Goal: Task Accomplishment & Management: Complete application form

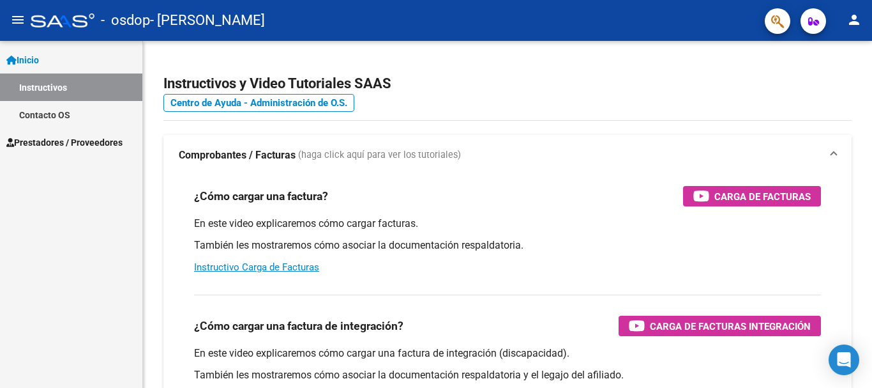
click at [55, 140] on span "Prestadores / Proveedores" at bounding box center [64, 142] width 116 height 14
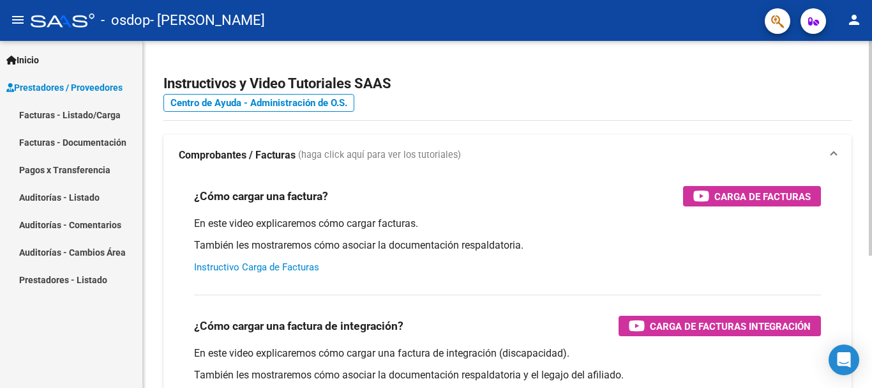
click at [268, 268] on link "Instructivo Carga de Facturas" at bounding box center [256, 266] width 125 height 11
click at [246, 266] on link "Instructivo Carga de Facturas" at bounding box center [256, 266] width 125 height 11
click at [90, 115] on link "Facturas - Listado/Carga" at bounding box center [71, 114] width 142 height 27
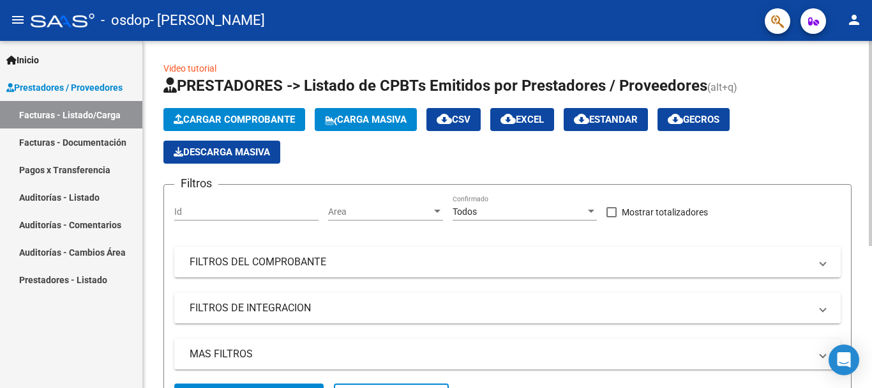
click at [242, 117] on span "Cargar Comprobante" at bounding box center [234, 119] width 121 height 11
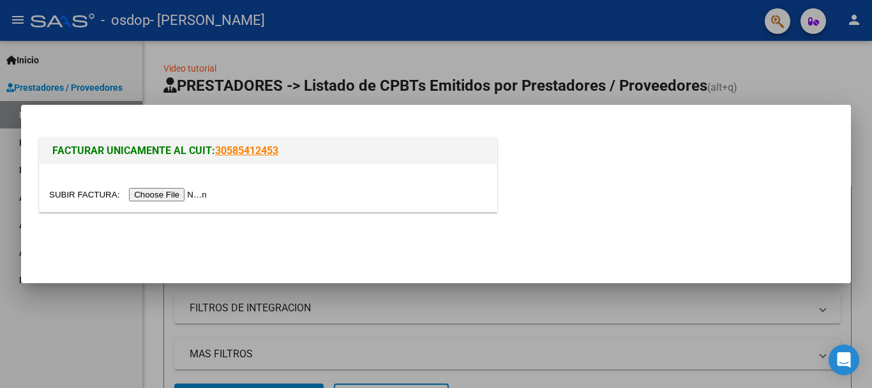
click at [188, 194] on input "file" at bounding box center [130, 194] width 162 height 13
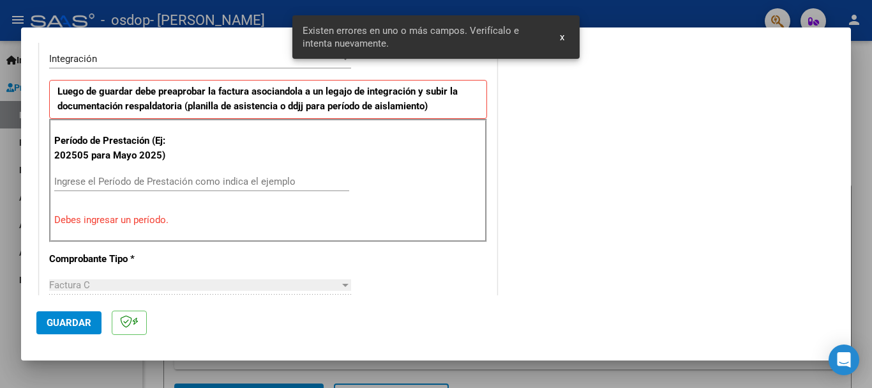
scroll to position [319, 0]
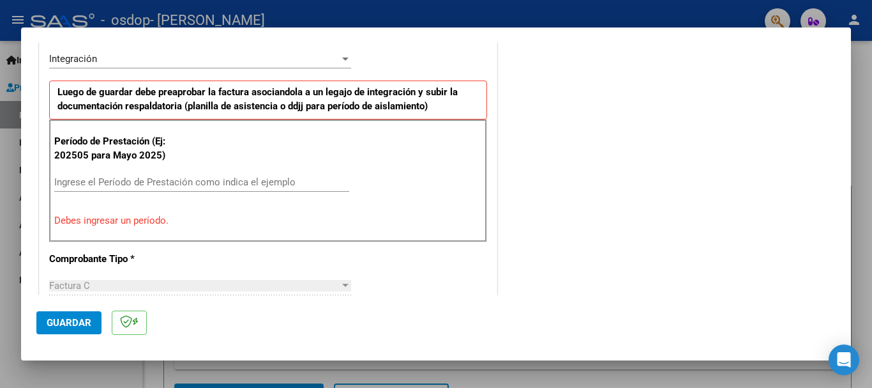
click at [122, 184] on input "Ingrese el Período de Prestación como indica el ejemplo" at bounding box center [201, 181] width 295 height 11
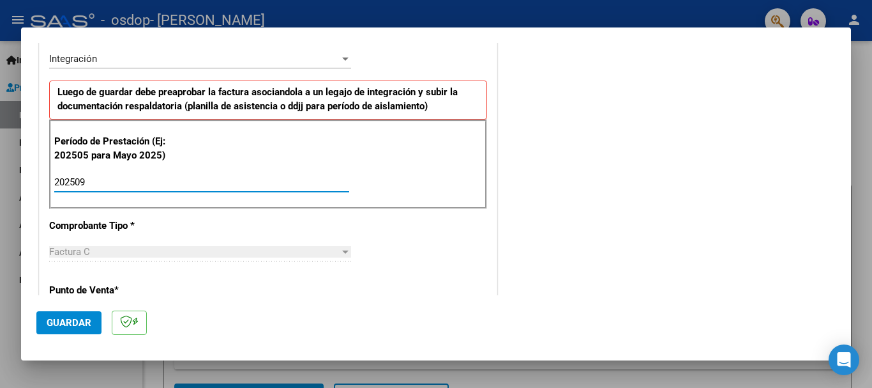
type input "202509"
click at [67, 321] on span "Guardar" at bounding box center [69, 322] width 45 height 11
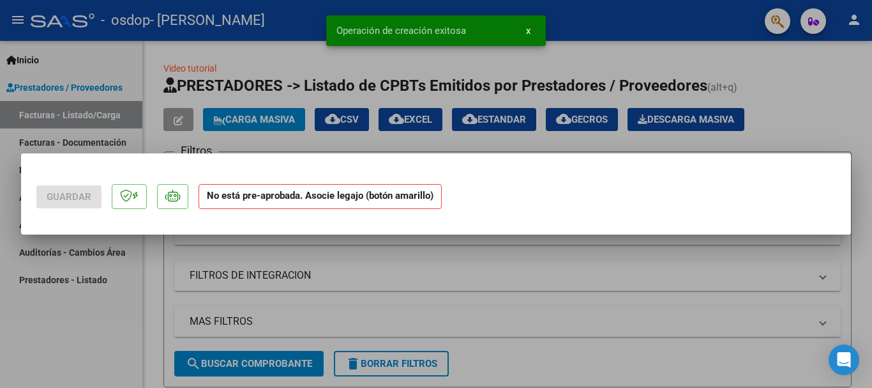
scroll to position [0, 0]
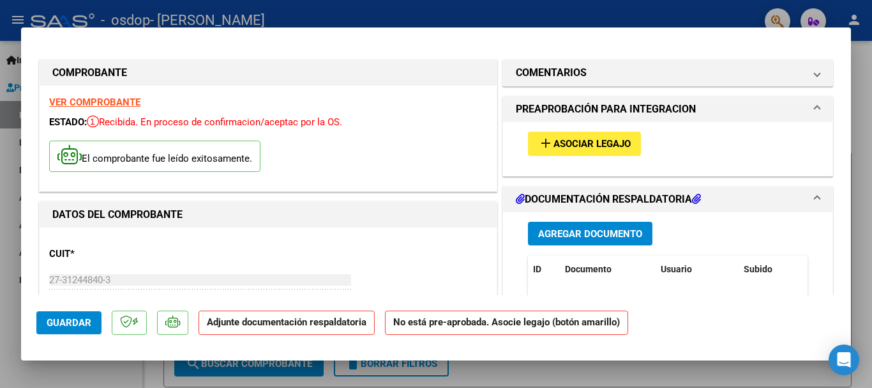
click at [580, 141] on span "Asociar Legajo" at bounding box center [592, 144] width 77 height 11
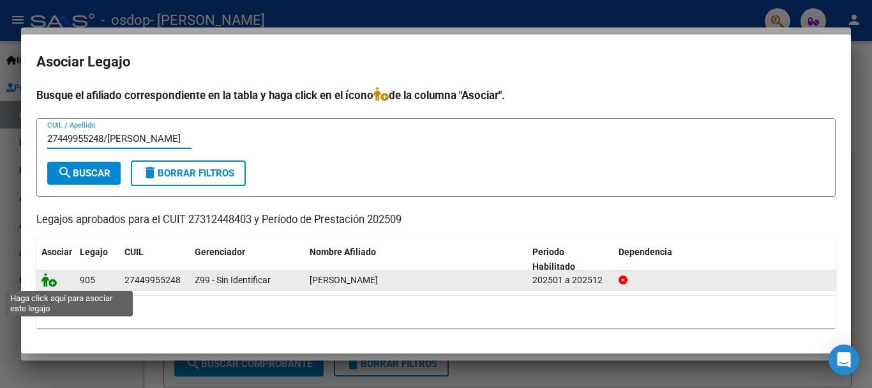
type input "27449955248/[PERSON_NAME]"
click at [46, 280] on icon at bounding box center [49, 280] width 15 height 14
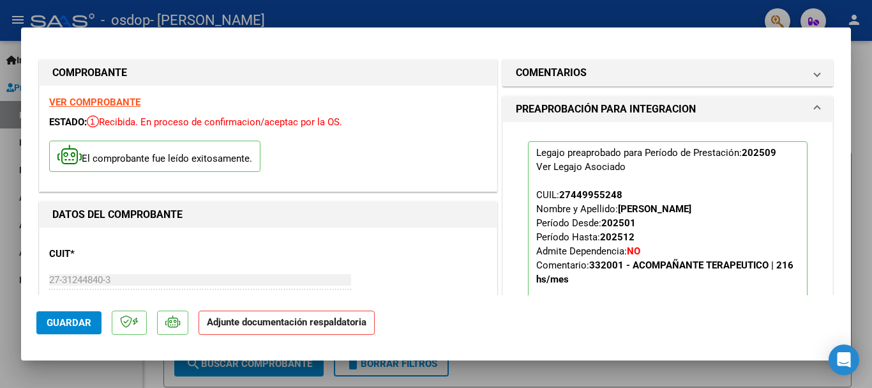
click at [289, 328] on p "Adjunte documentación respaldatoria" at bounding box center [287, 322] width 176 height 25
click at [289, 326] on strong "Adjunte documentación respaldatoria" at bounding box center [287, 321] width 160 height 11
click at [68, 321] on span "Guardar" at bounding box center [69, 322] width 45 height 11
click at [292, 326] on strong "Adjunte documentación respaldatoria" at bounding box center [287, 321] width 160 height 11
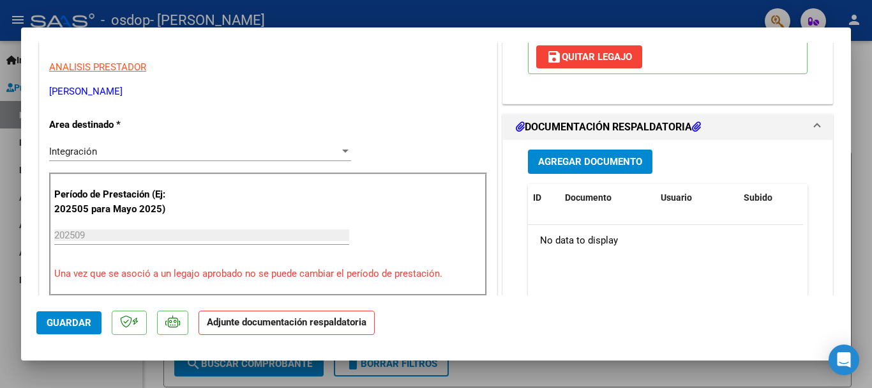
scroll to position [255, 0]
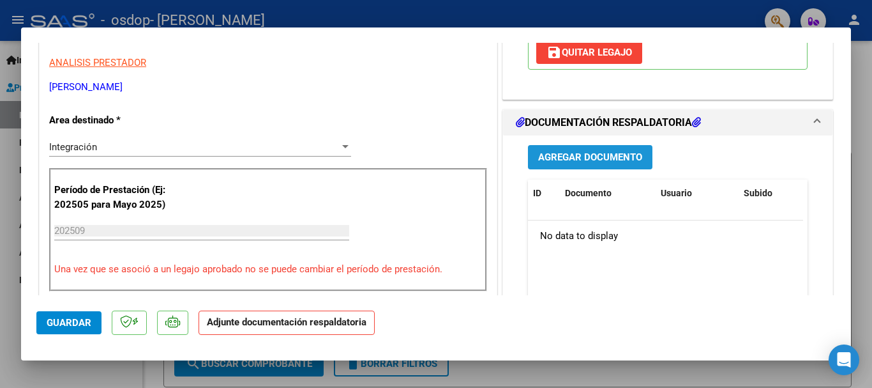
click at [573, 160] on span "Agregar Documento" at bounding box center [590, 157] width 104 height 11
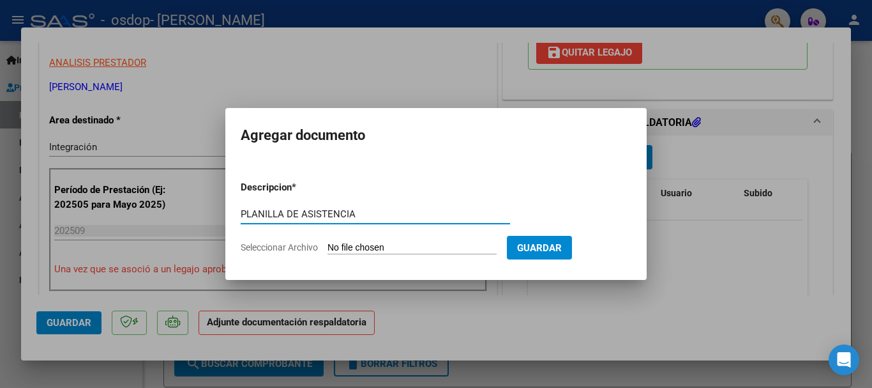
type input "PLANILLA DE ASISTENCIA"
click at [400, 248] on input "Seleccionar Archivo" at bounding box center [412, 248] width 169 height 12
type input "C:\fakepath\WhatsApp Image [DATE] 8.55.54 PM.jpeg"
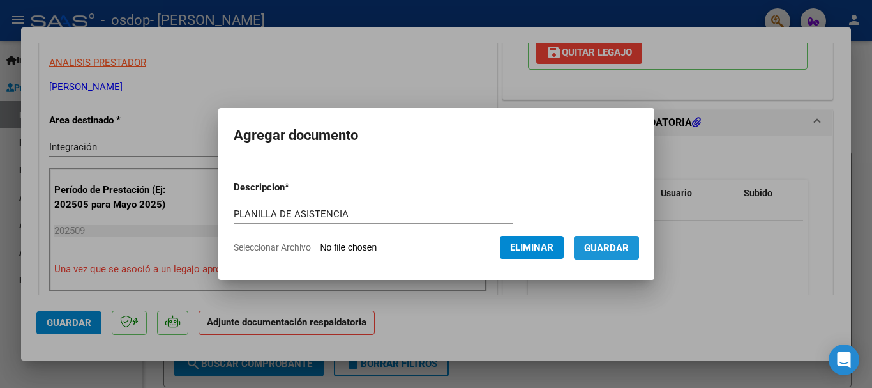
click at [619, 246] on span "Guardar" at bounding box center [606, 247] width 45 height 11
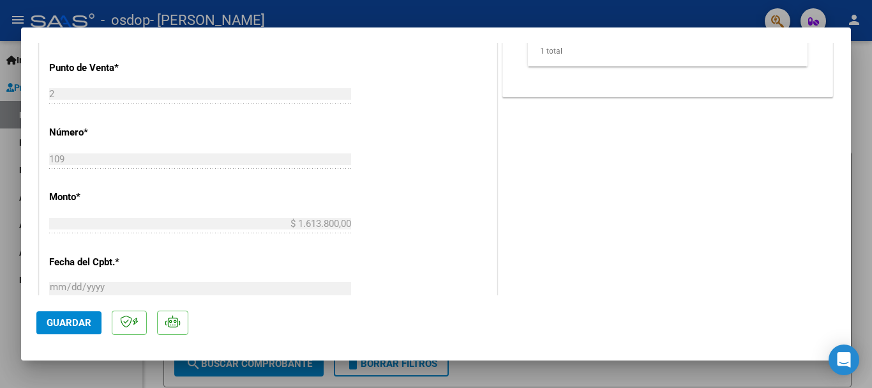
scroll to position [571, 0]
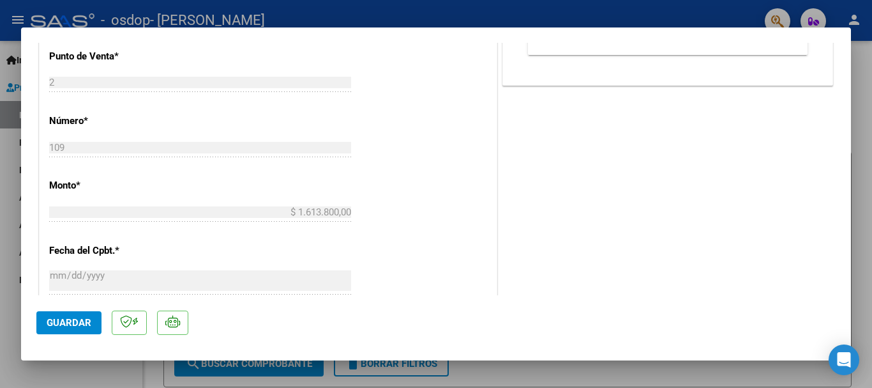
click at [70, 321] on span "Guardar" at bounding box center [69, 322] width 45 height 11
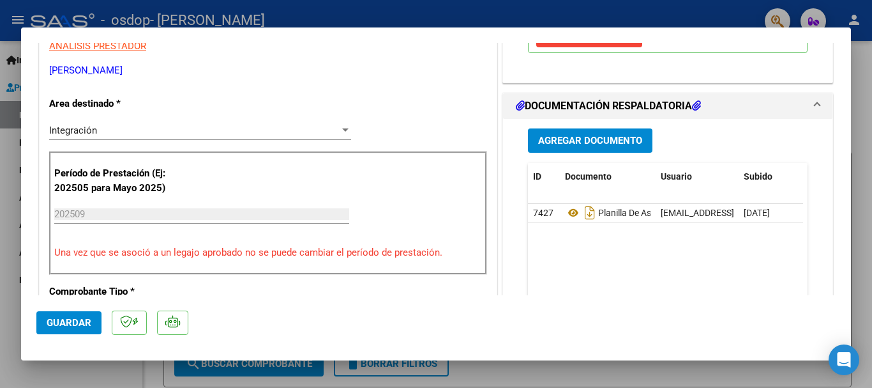
scroll to position [252, 0]
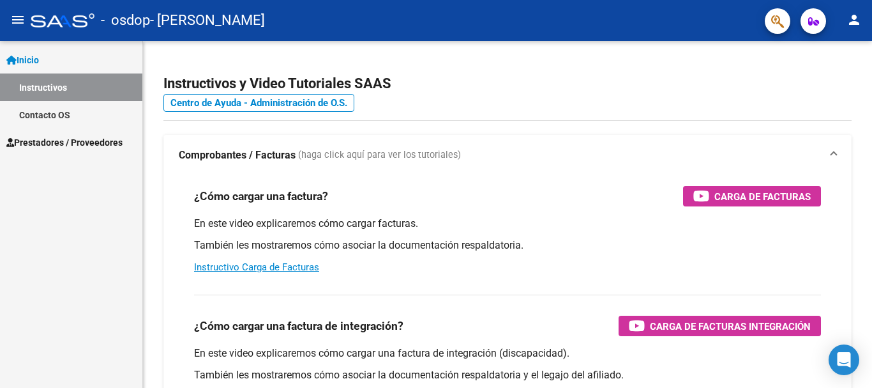
click at [45, 135] on span "Prestadores / Proveedores" at bounding box center [64, 142] width 116 height 14
click at [40, 139] on span "Prestadores / Proveedores" at bounding box center [64, 142] width 116 height 14
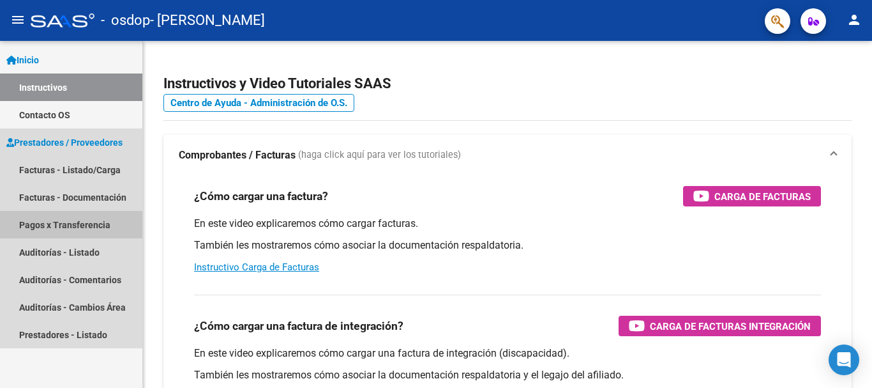
click at [68, 226] on link "Pagos x Transferencia" at bounding box center [71, 224] width 142 height 27
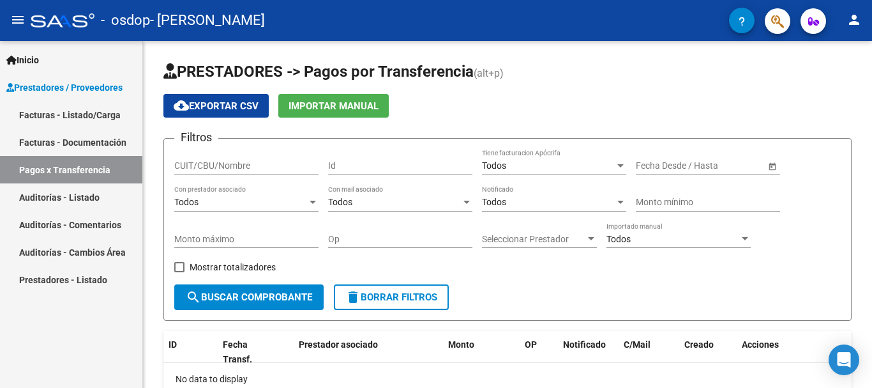
click at [93, 139] on link "Facturas - Documentación" at bounding box center [71, 141] width 142 height 27
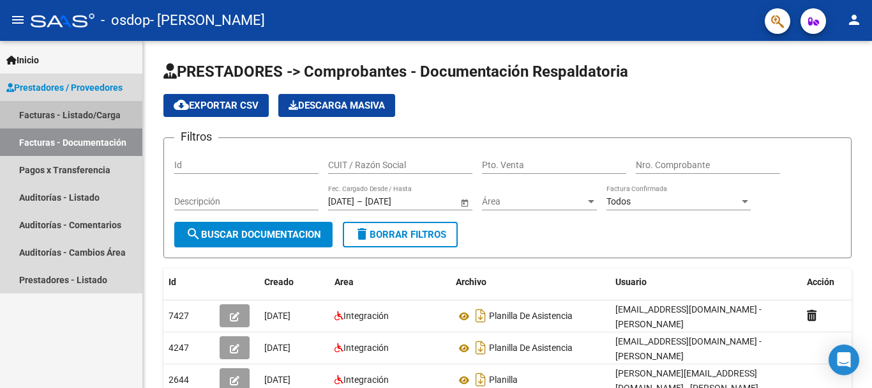
click at [77, 112] on link "Facturas - Listado/Carga" at bounding box center [71, 114] width 142 height 27
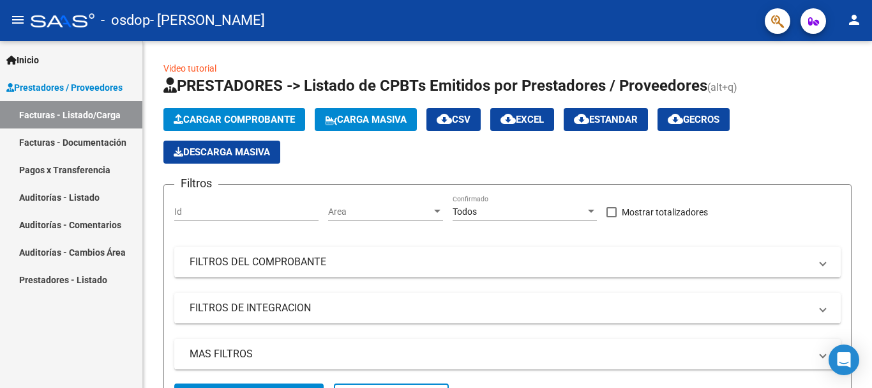
click at [39, 57] on span "Inicio" at bounding box center [22, 60] width 33 height 14
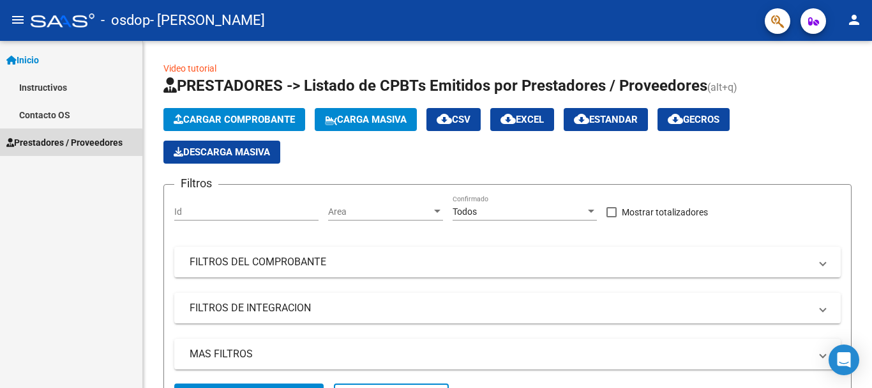
click at [60, 144] on span "Prestadores / Proveedores" at bounding box center [64, 142] width 116 height 14
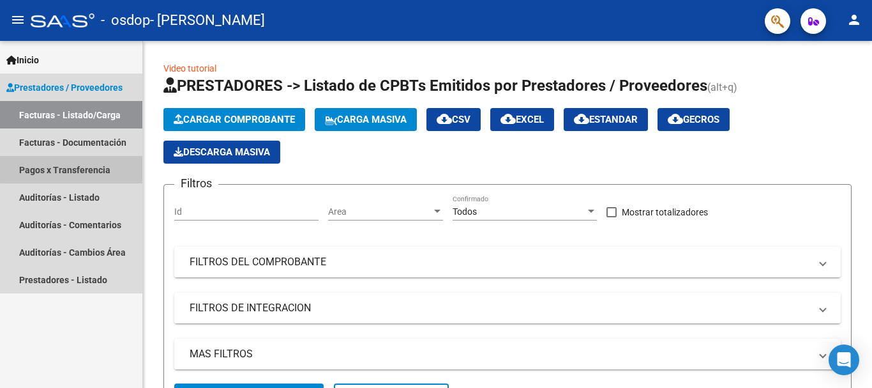
click at [78, 168] on link "Pagos x Transferencia" at bounding box center [71, 169] width 142 height 27
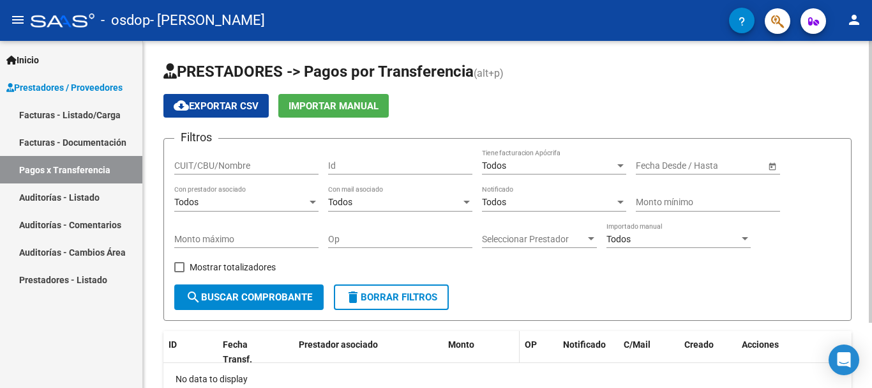
scroll to position [80, 0]
